Goal: Task Accomplishment & Management: Manage account settings

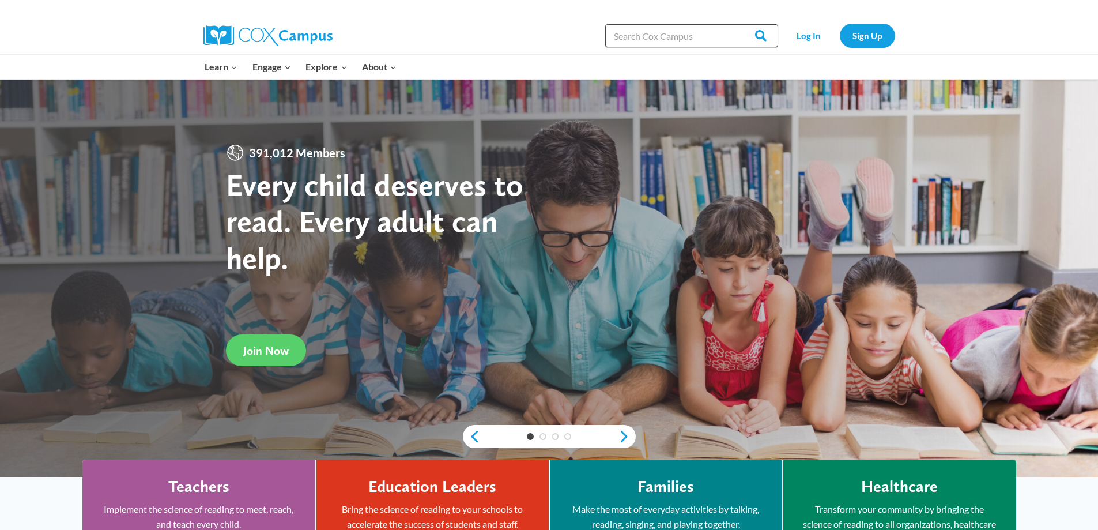
click at [653, 35] on input "Search in https://coxcampus.org/" at bounding box center [691, 35] width 173 height 23
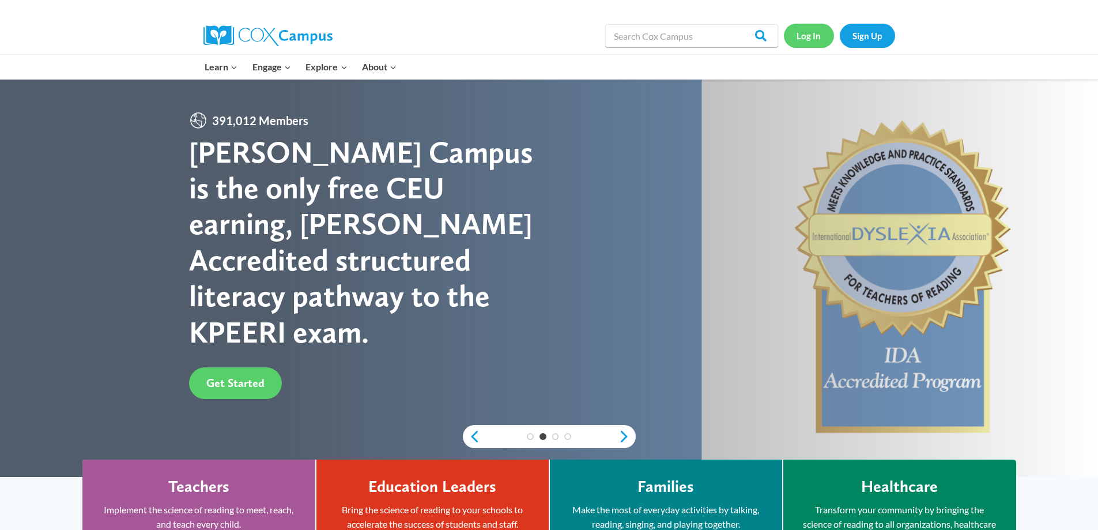
click at [816, 36] on link "Log In" at bounding box center [809, 36] width 50 height 24
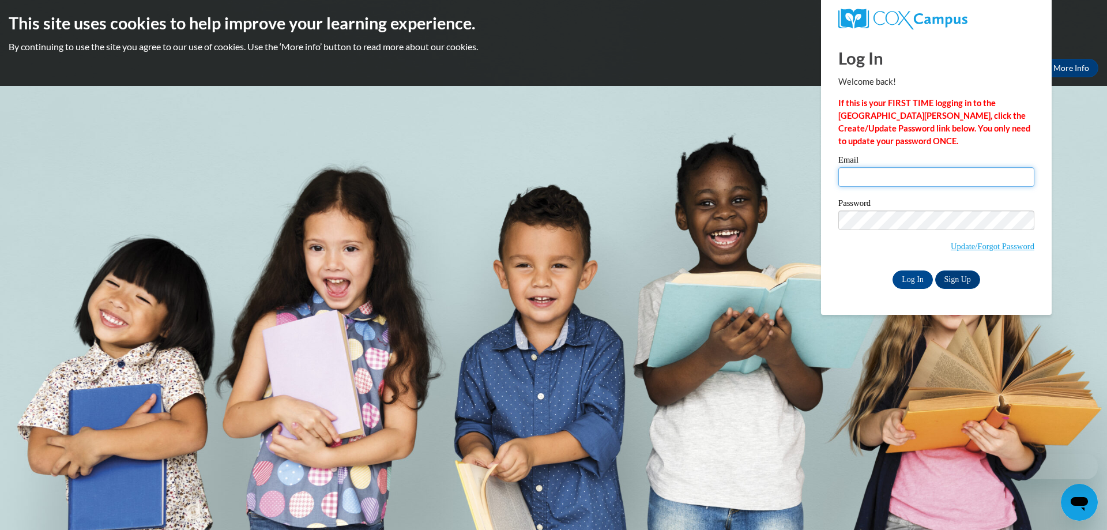
type input "27yulia@gmail.com"
drag, startPoint x: 962, startPoint y: 182, endPoint x: 686, endPoint y: 199, distance: 276.8
click at [686, 199] on body "This site uses cookies to help improve your learning experience. By continuing …" at bounding box center [553, 265] width 1107 height 530
click at [858, 174] on input "Email" at bounding box center [936, 177] width 196 height 20
type input "agrynenkooksana@ukr.net"
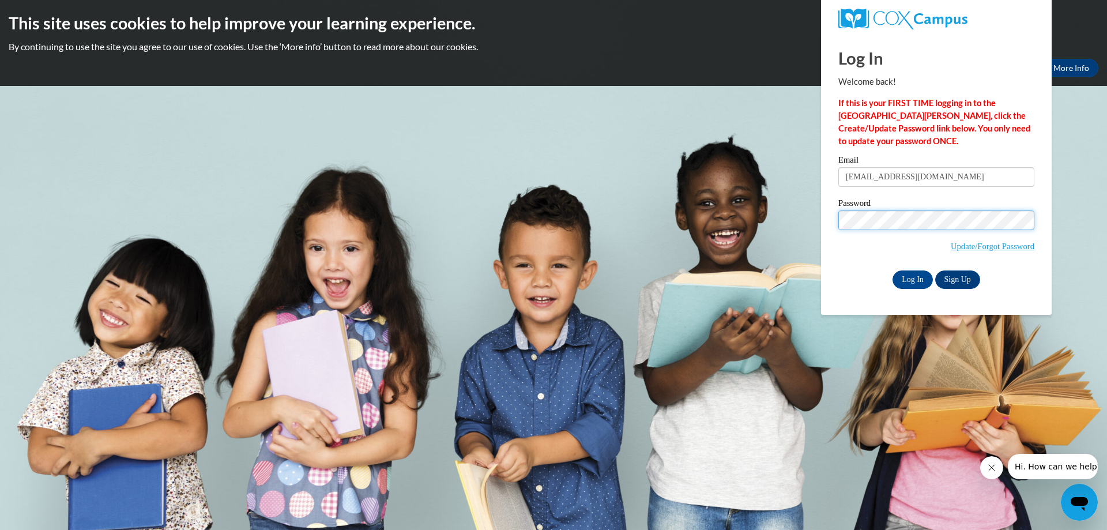
click at [592, 283] on body "This site uses cookies to help improve your learning experience. By continuing …" at bounding box center [553, 265] width 1107 height 530
click at [1087, 201] on body "This site uses cookies to help improve your learning experience. By continuing …" at bounding box center [553, 265] width 1107 height 530
click at [906, 274] on input "Log In" at bounding box center [913, 279] width 40 height 18
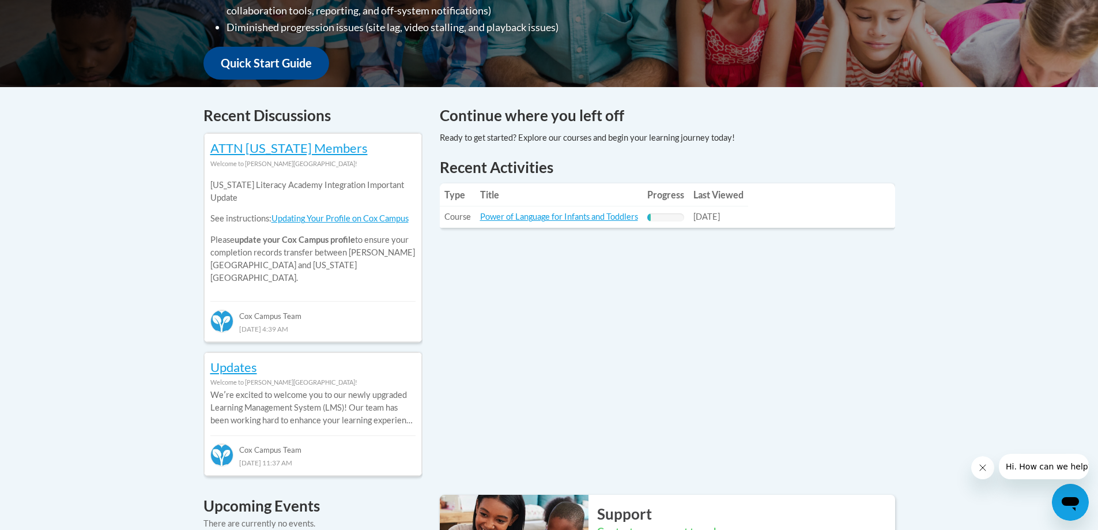
scroll to position [461, 0]
